Goal: Task Accomplishment & Management: Use online tool/utility

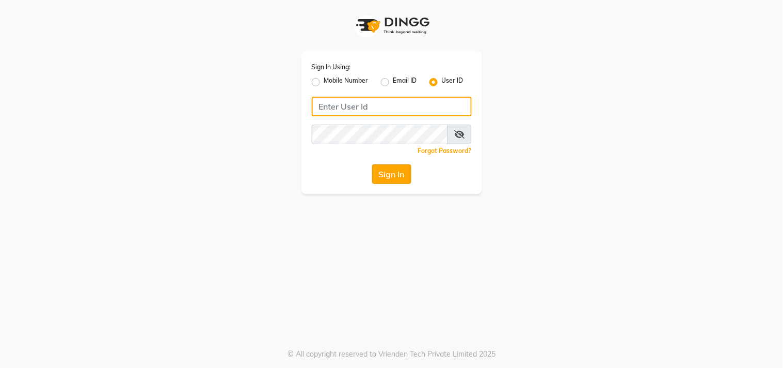
type input "sundarika"
click at [399, 169] on button "Sign In" at bounding box center [391, 174] width 39 height 20
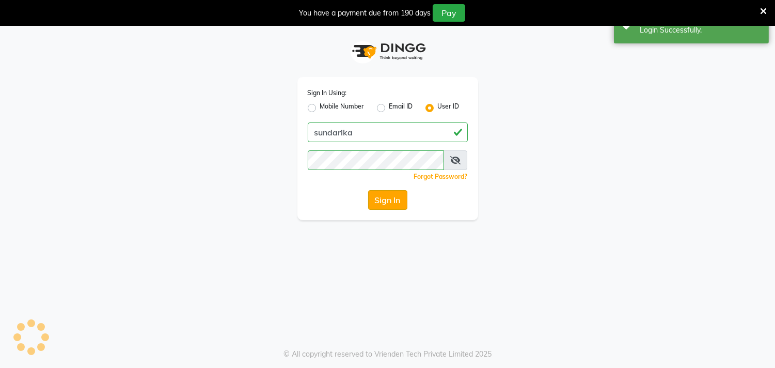
select select "5341"
select select "service"
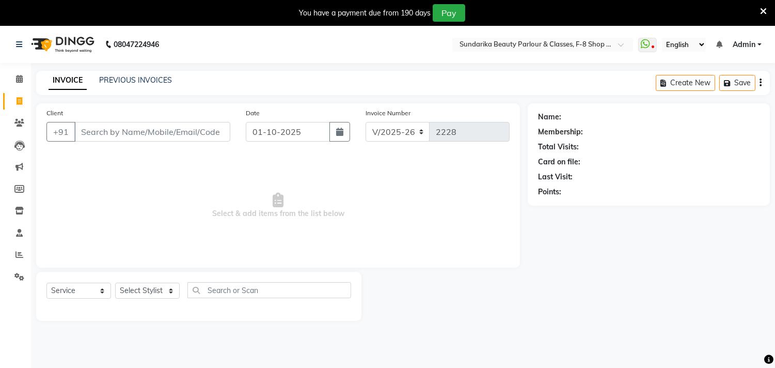
click at [189, 128] on input "Client" at bounding box center [152, 132] width 156 height 20
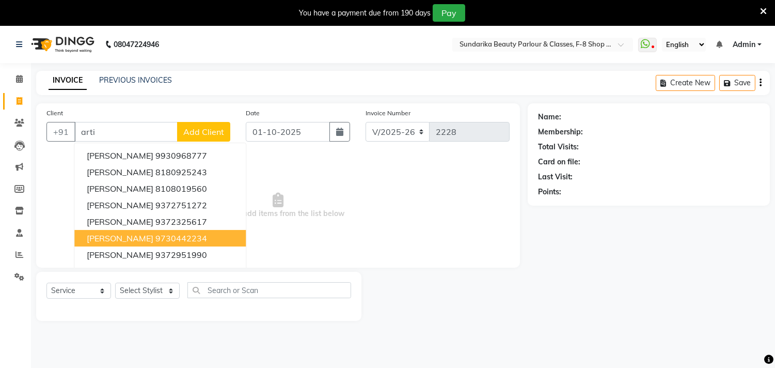
click at [148, 231] on button "[PERSON_NAME] 9730442234" at bounding box center [159, 238] width 171 height 17
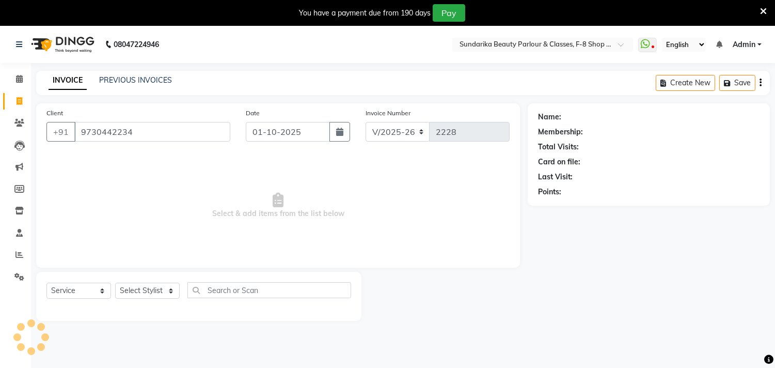
type input "9730442234"
click at [149, 232] on span "Select & add items from the list below" at bounding box center [277, 205] width 463 height 103
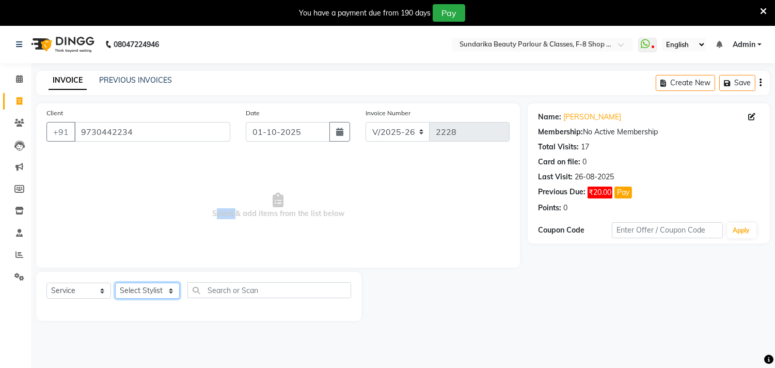
click at [163, 292] on select "Select Stylist Gita mala [PERSON_NAME] Mam" at bounding box center [147, 290] width 65 height 16
select select "35110"
click at [115, 283] on select "Select Stylist Gita mala [PERSON_NAME] Mam" at bounding box center [147, 290] width 65 height 16
click at [156, 261] on div "Client [PHONE_NUMBER] Date [DATE] Invoice Number V/2025 V/[PHONE_NUMBER] Select…" at bounding box center [278, 185] width 484 height 164
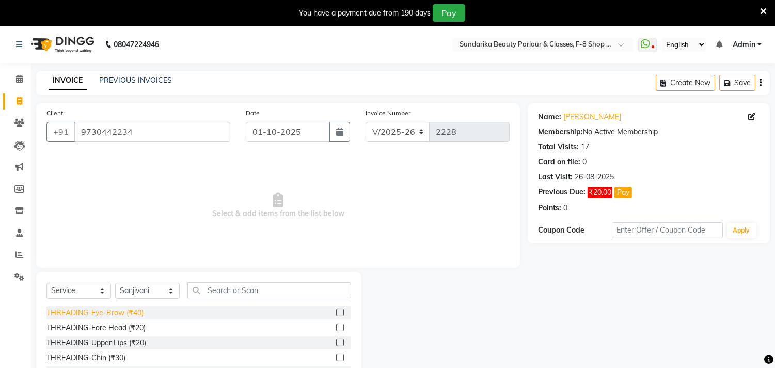
click at [127, 311] on div "THREADING-Eye-Brow (₹40)" at bounding box center [94, 312] width 97 height 11
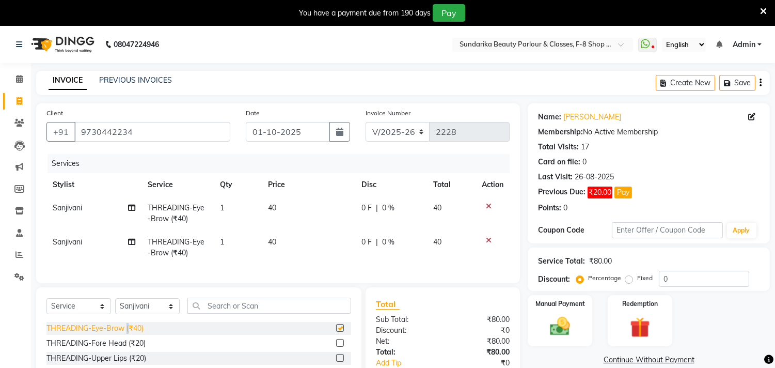
checkbox input "false"
click at [488, 241] on icon at bounding box center [489, 239] width 6 height 7
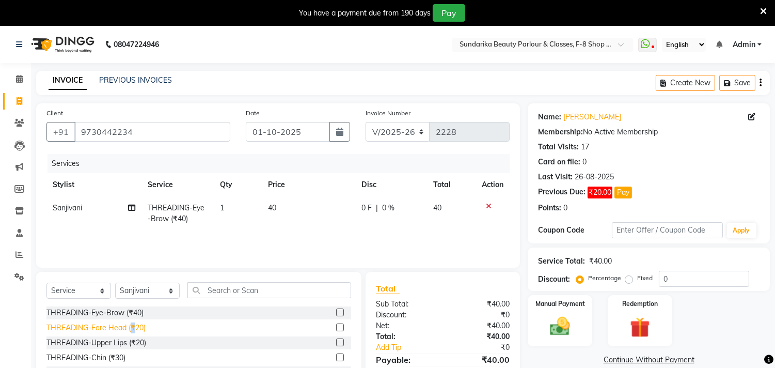
click at [133, 327] on div "THREADING-Fore Head (₹20)" at bounding box center [95, 327] width 99 height 11
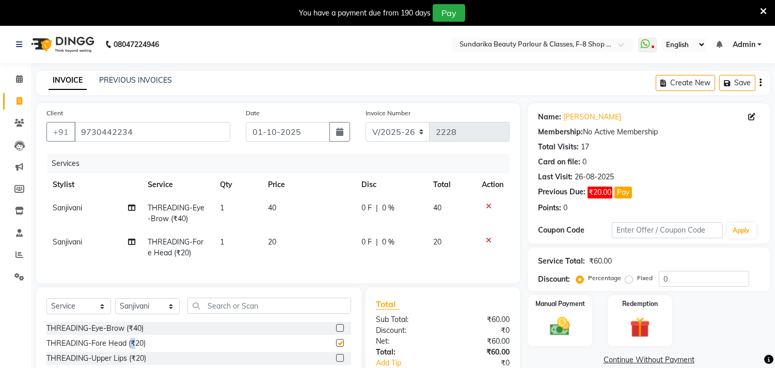
checkbox input "false"
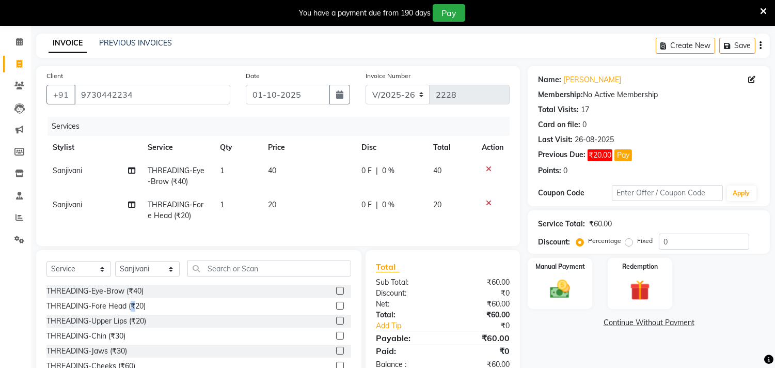
scroll to position [57, 0]
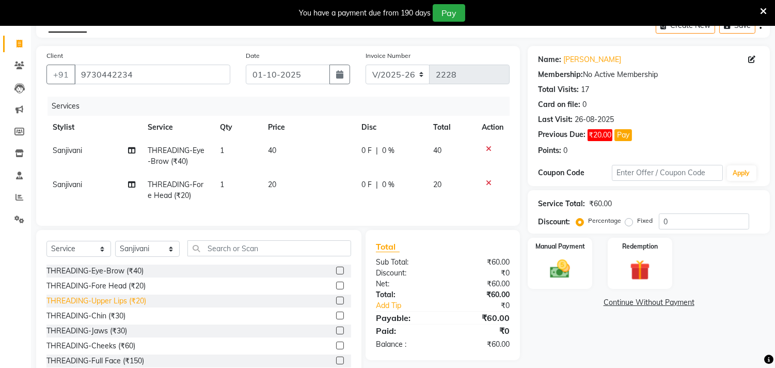
click at [132, 306] on div "THREADING-Upper Lips (₹20)" at bounding box center [96, 300] width 100 height 11
checkbox input "true"
click at [132, 276] on div "THREADING-Eye-Brow (₹40)" at bounding box center [94, 270] width 97 height 11
checkbox input "true"
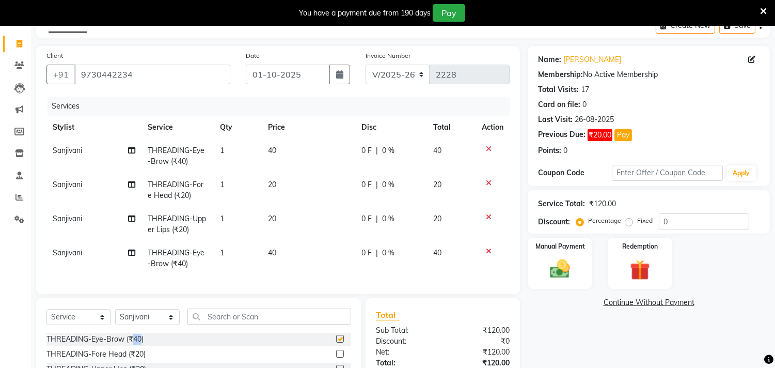
checkbox input "false"
click at [487, 247] on icon at bounding box center [489, 250] width 6 height 7
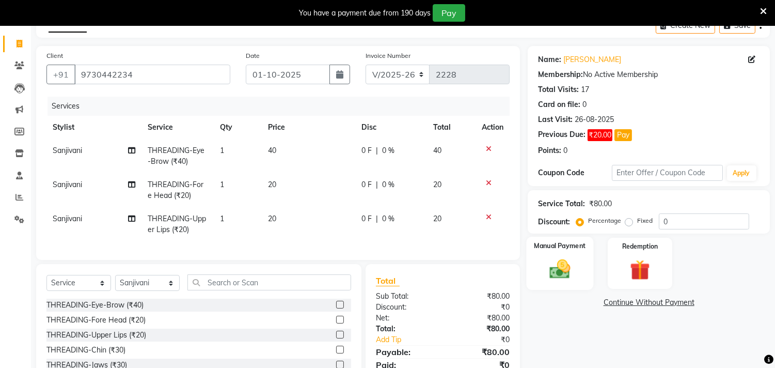
click at [558, 272] on img at bounding box center [560, 269] width 34 height 24
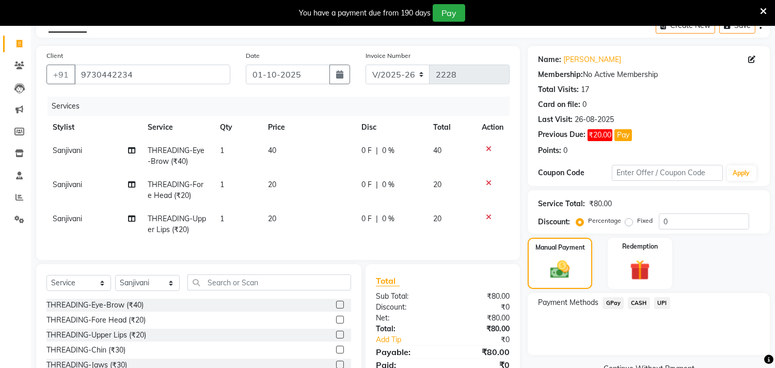
click at [612, 302] on span "GPay" at bounding box center [612, 303] width 21 height 12
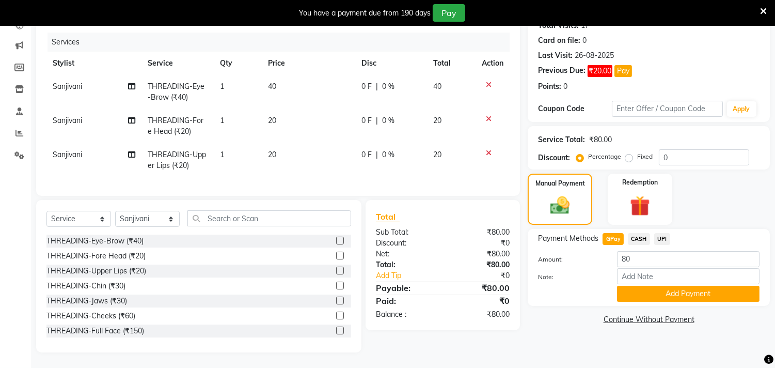
click at [638, 285] on button "Add Payment" at bounding box center [688, 293] width 142 height 16
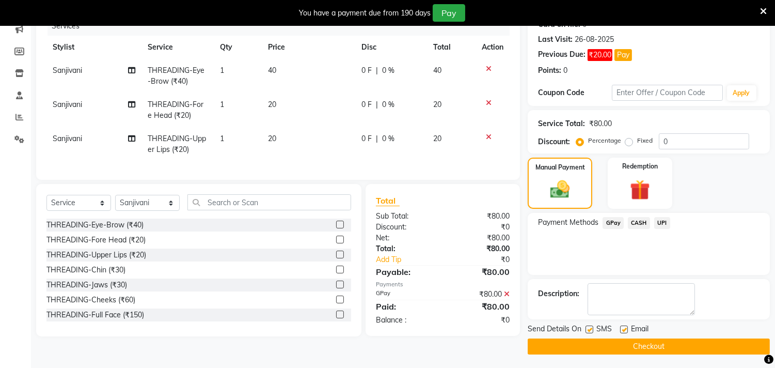
scroll to position [139, 0]
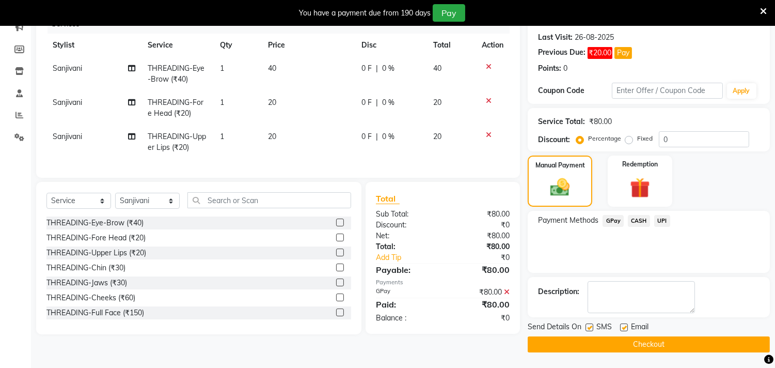
click at [625, 339] on button "Checkout" at bounding box center [649, 344] width 242 height 16
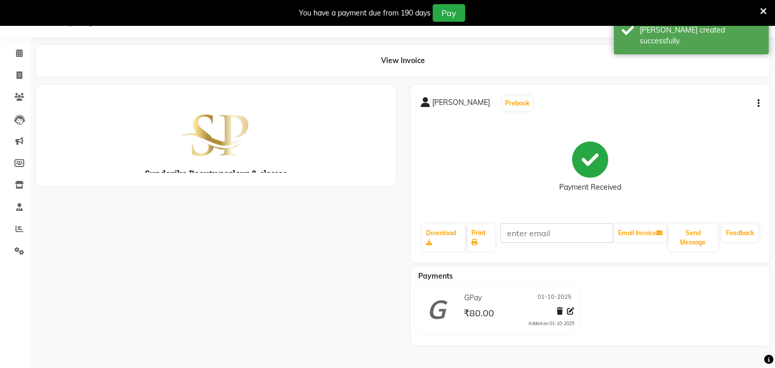
scroll to position [139, 0]
